Goal: Navigation & Orientation: Find specific page/section

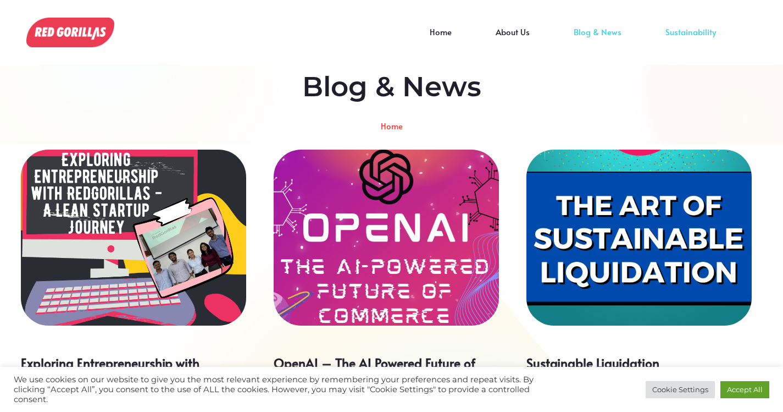
click at [693, 32] on link "Sustainability" at bounding box center [690, 40] width 94 height 16
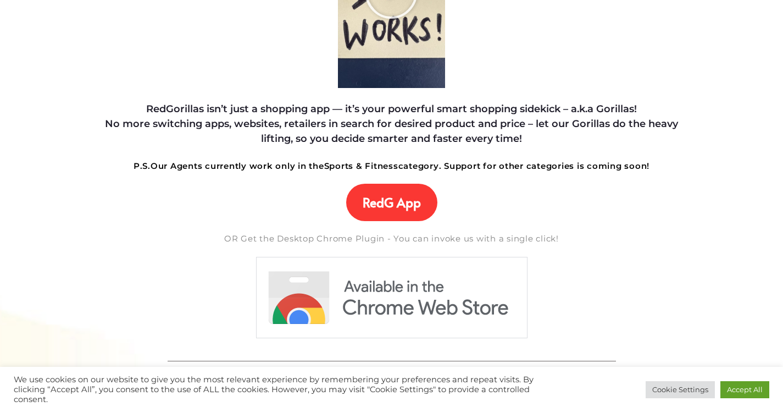
scroll to position [275, 0]
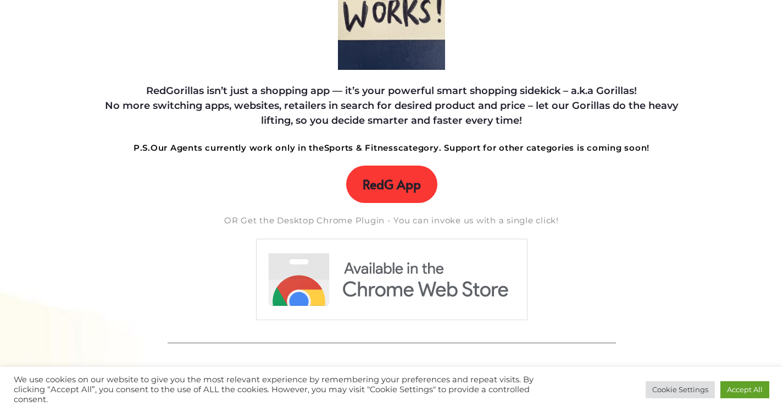
click at [381, 182] on span "RedG App" at bounding box center [392, 183] width 58 height 15
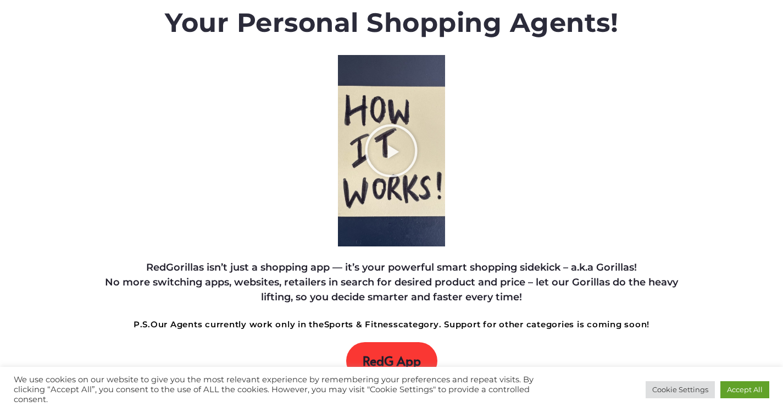
scroll to position [0, 0]
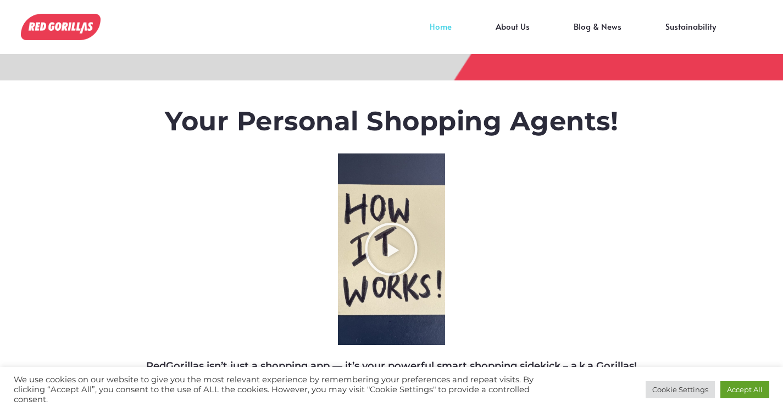
click at [442, 26] on link "Home" at bounding box center [441, 34] width 66 height 16
